Goal: Information Seeking & Learning: Learn about a topic

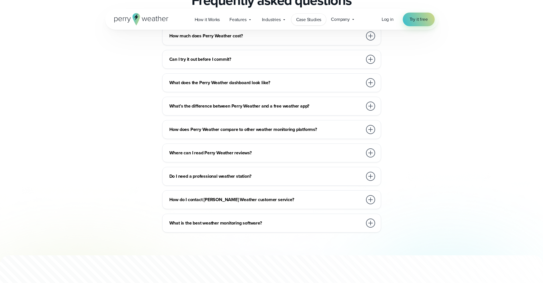
click at [306, 19] on span "Case Studies" at bounding box center [308, 19] width 25 height 7
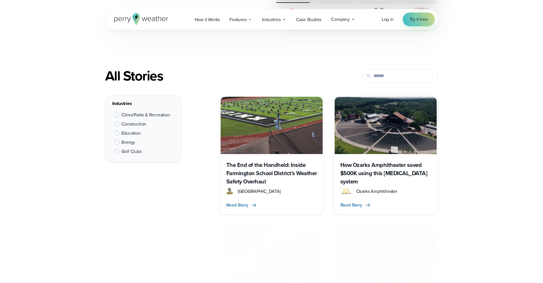
scroll to position [205, 0]
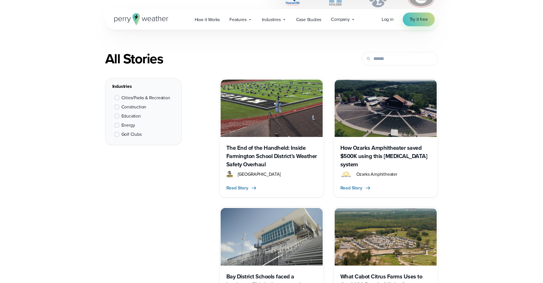
click at [117, 116] on span at bounding box center [117, 116] width 5 height 5
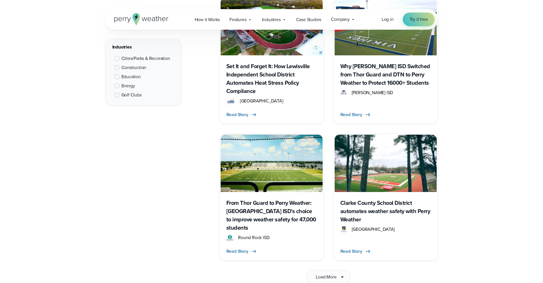
scroll to position [883, 0]
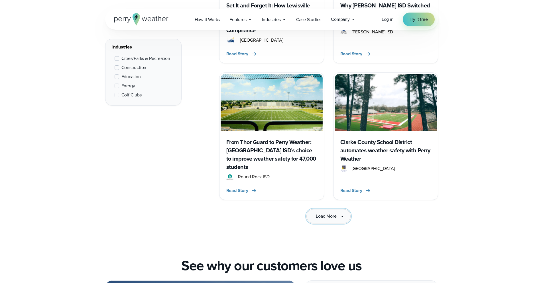
click at [336, 209] on button "Load More" at bounding box center [329, 216] width 44 height 14
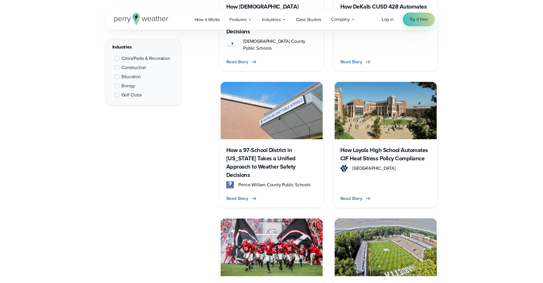
scroll to position [1293, 0]
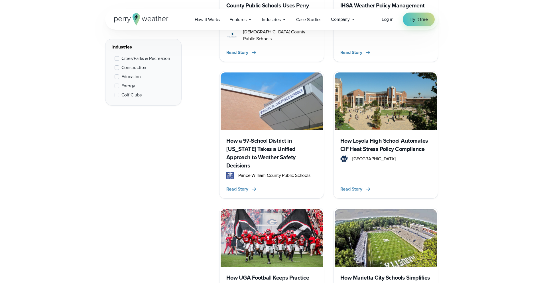
click at [284, 82] on img at bounding box center [272, 100] width 102 height 57
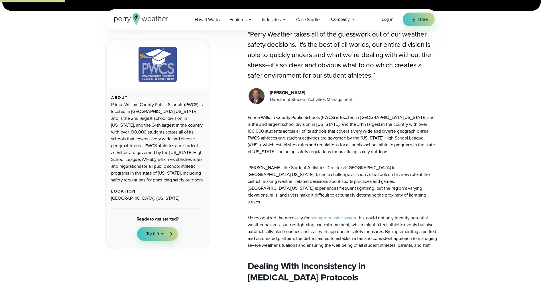
scroll to position [198, 0]
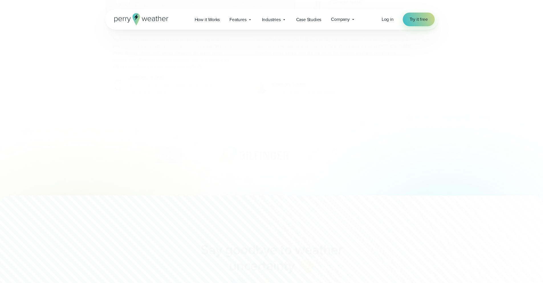
scroll to position [1293, 0]
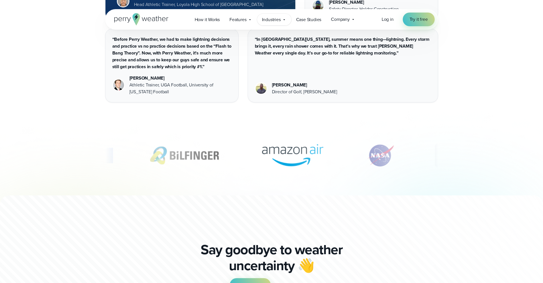
click at [275, 19] on span "Industries" at bounding box center [271, 19] width 19 height 7
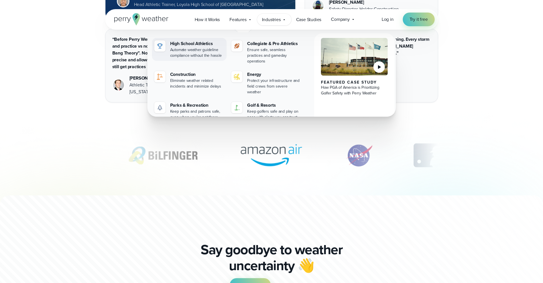
click at [188, 47] on div "Automate weather guideline compliance without the hassle" at bounding box center [197, 52] width 54 height 11
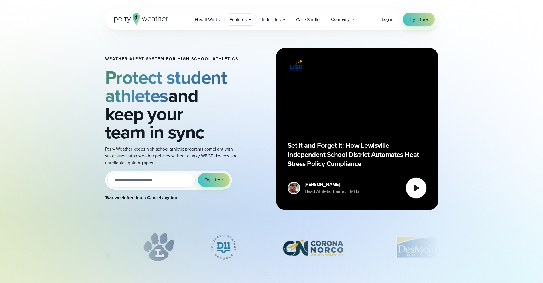
click at [231, 20] on span "Features" at bounding box center [238, 19] width 17 height 7
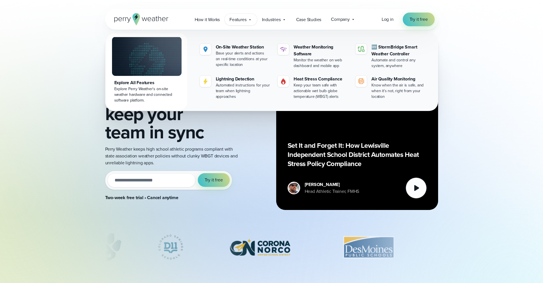
click at [138, 54] on img at bounding box center [147, 56] width 70 height 39
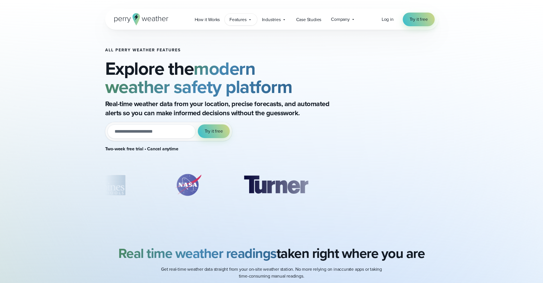
click at [242, 23] on div "Features Explore All Features Explore Perry Weather's on-site weather hardware …" at bounding box center [241, 20] width 32 height 12
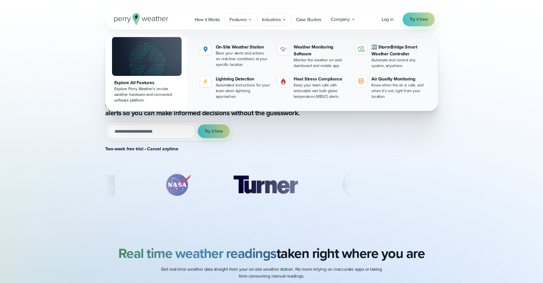
click at [276, 21] on span "Industries" at bounding box center [271, 19] width 19 height 7
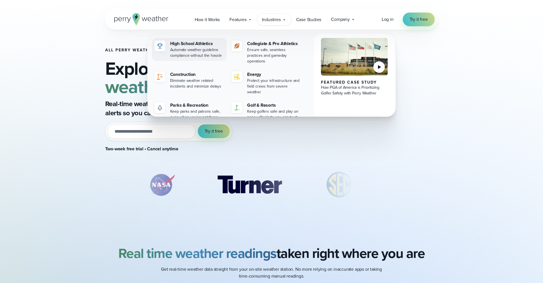
click at [203, 49] on div "Automate weather guideline compliance without the hassle" at bounding box center [197, 52] width 54 height 11
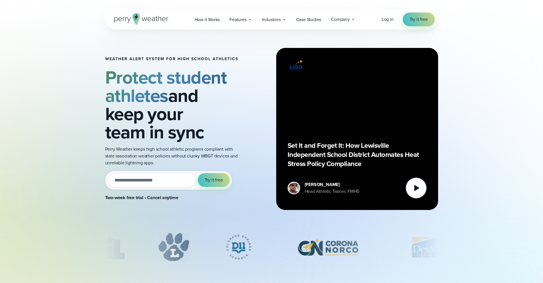
click at [201, 55] on div "Weather Alert System for High School Athletics Protect student athletes and kee…" at bounding box center [271, 129] width 333 height 199
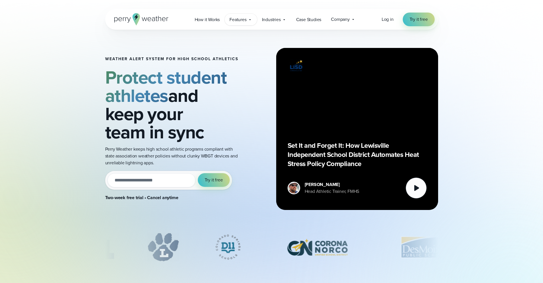
click at [232, 16] on span "Features" at bounding box center [238, 19] width 17 height 7
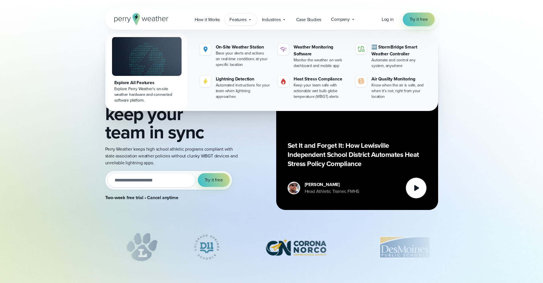
click at [38, 52] on div "Weather Alert System for High School Athletics Protect student athletes and kee…" at bounding box center [271, 114] width 543 height 228
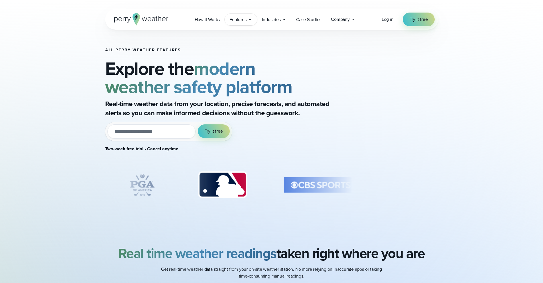
click at [246, 25] on div "Features Explore All Features Explore Perry Weather's on-site weather hardware …" at bounding box center [241, 20] width 32 height 12
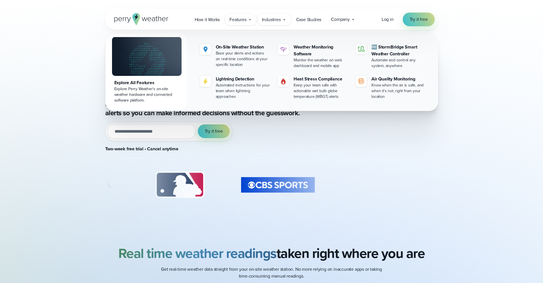
click at [271, 17] on span "Industries" at bounding box center [271, 19] width 19 height 7
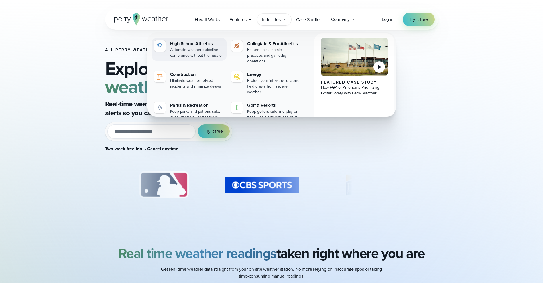
click at [207, 43] on div "High School Athletics" at bounding box center [197, 43] width 54 height 7
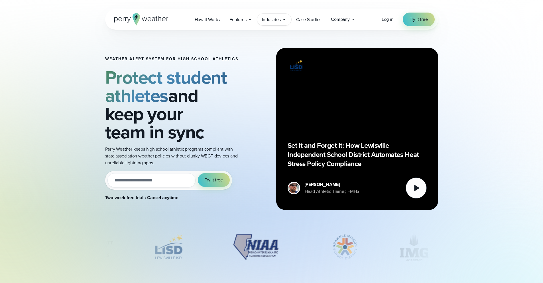
click at [270, 20] on span "Industries" at bounding box center [271, 19] width 19 height 7
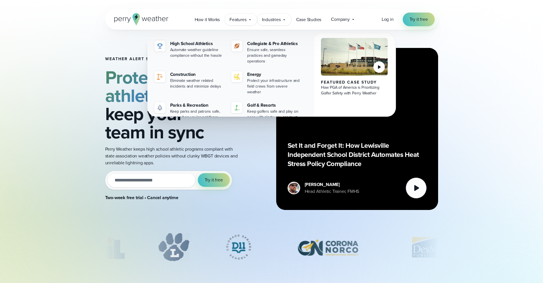
click at [241, 21] on span "Features" at bounding box center [238, 19] width 17 height 7
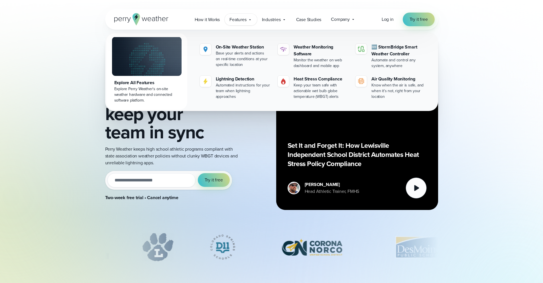
click at [160, 48] on img at bounding box center [147, 56] width 70 height 39
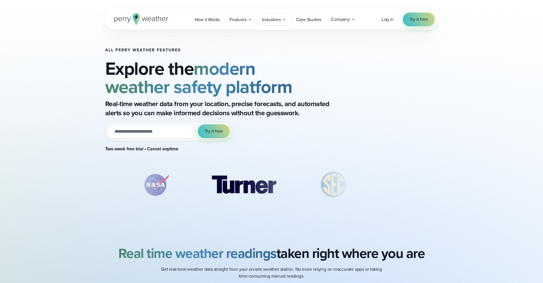
click at [266, 16] on span "Industries" at bounding box center [271, 19] width 19 height 7
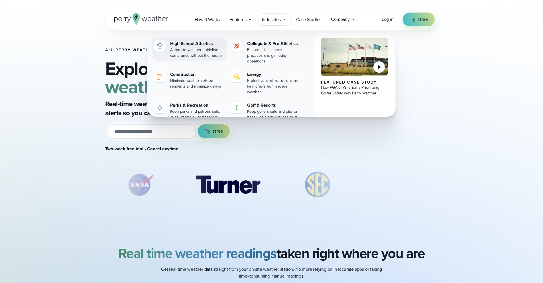
click at [198, 44] on div "High School Athletics" at bounding box center [197, 43] width 54 height 7
